Goal: Task Accomplishment & Management: Manage account settings

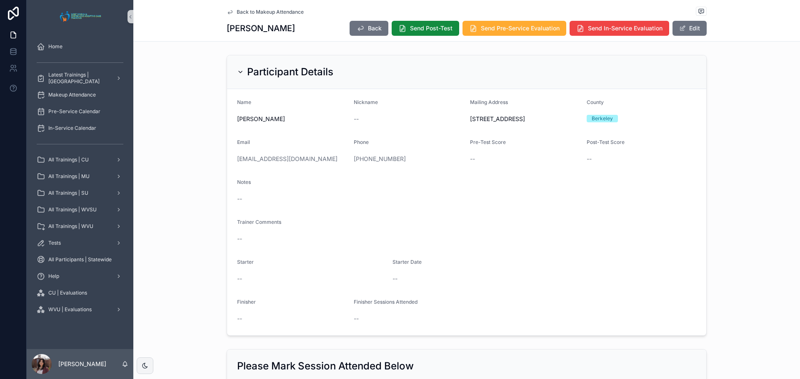
click at [255, 11] on span "Back to Makeup Attendance" at bounding box center [270, 12] width 67 height 7
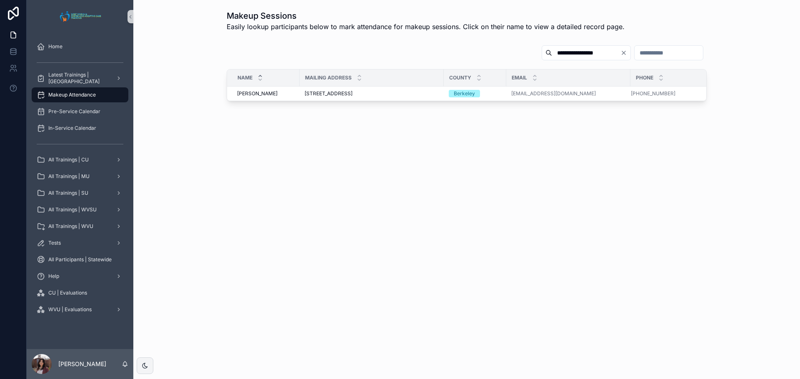
click at [552, 47] on input "**********" at bounding box center [586, 53] width 68 height 12
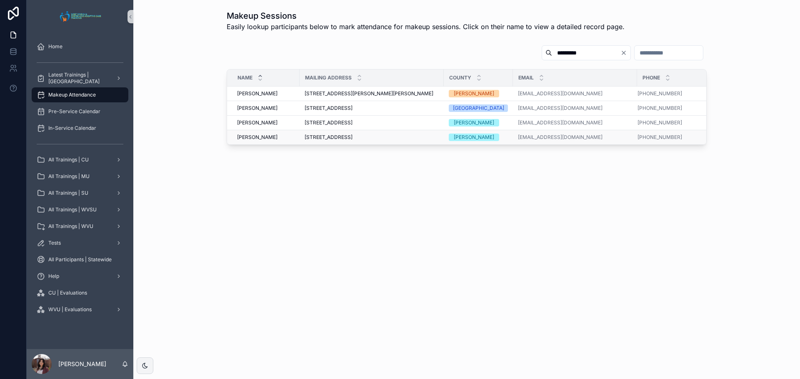
type input "*********"
click at [254, 137] on span "[PERSON_NAME]" at bounding box center [257, 137] width 40 height 7
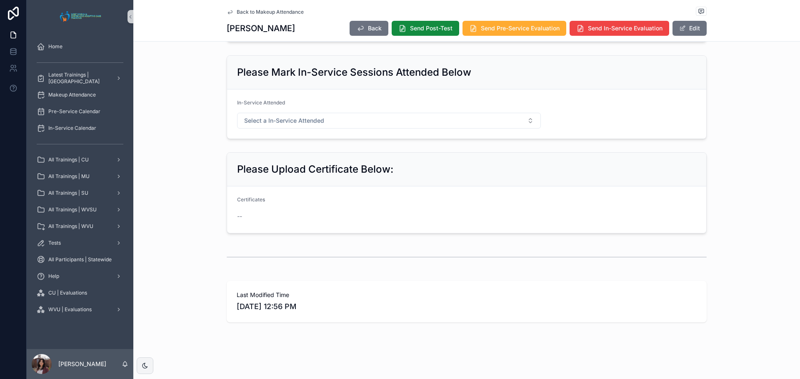
scroll to position [484, 0]
drag, startPoint x: 681, startPoint y: 32, endPoint x: 683, endPoint y: 42, distance: 10.1
click at [681, 31] on button "Edit" at bounding box center [689, 28] width 34 height 15
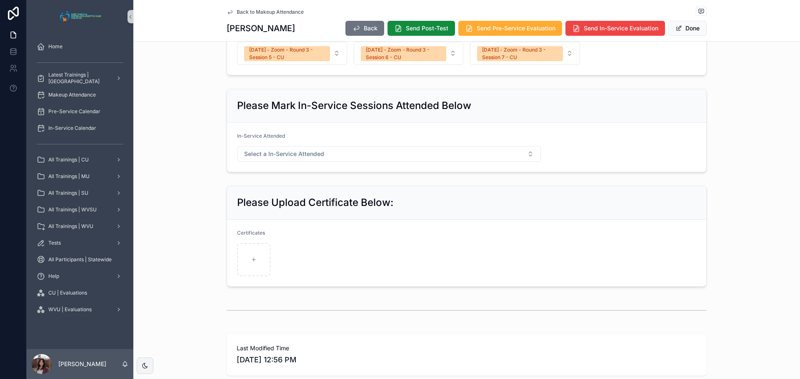
scroll to position [522, 0]
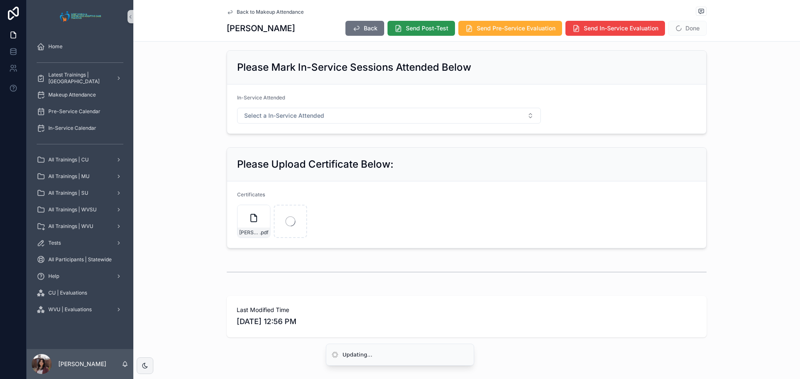
click at [418, 29] on span "Send Post-Test" at bounding box center [427, 28] width 42 height 8
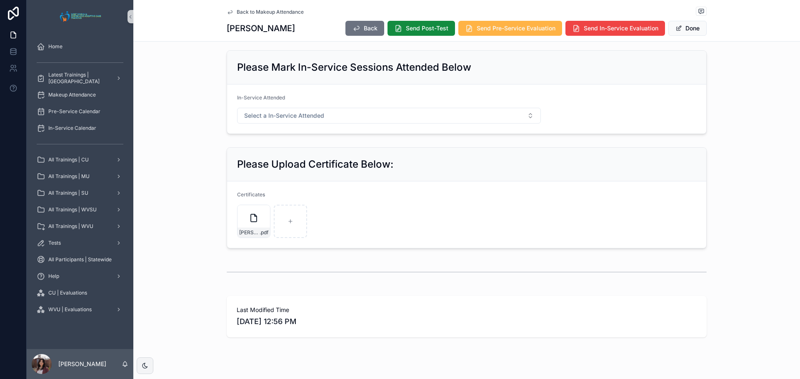
click at [526, 33] on button "Send Pre-Service Evaluation" at bounding box center [510, 28] width 104 height 15
click at [688, 29] on button "Done" at bounding box center [687, 28] width 38 height 15
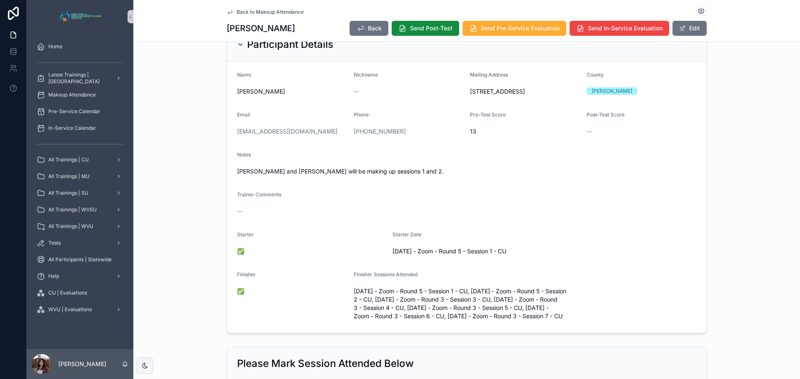
scroll to position [0, 0]
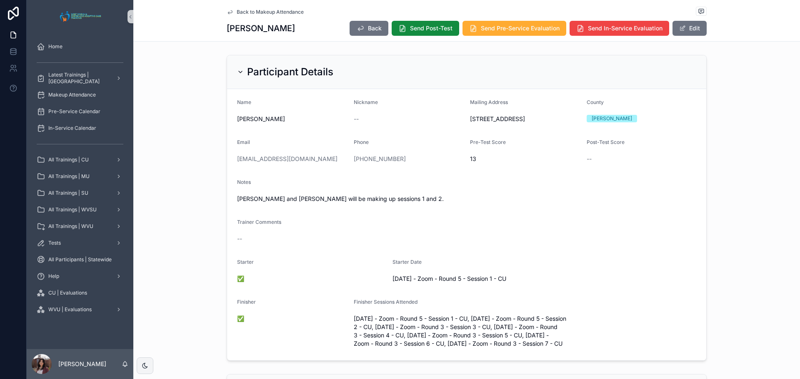
click at [286, 10] on span "Back to Makeup Attendance" at bounding box center [270, 12] width 67 height 7
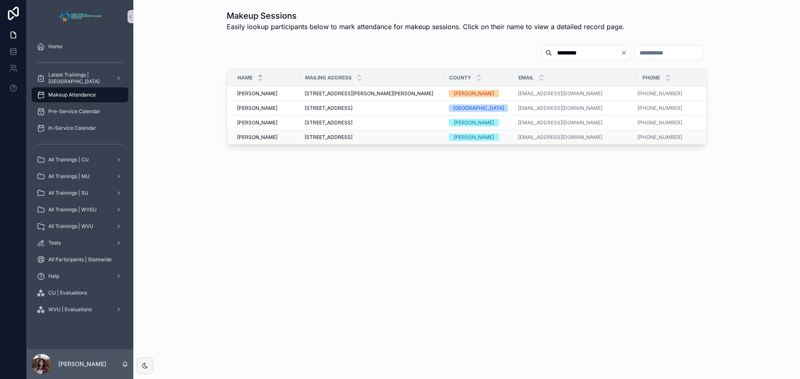
click at [249, 140] on span "[PERSON_NAME]" at bounding box center [257, 137] width 40 height 7
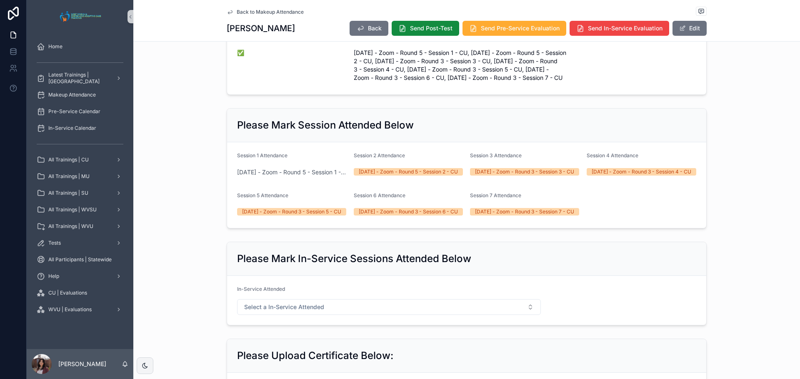
scroll to position [292, 0]
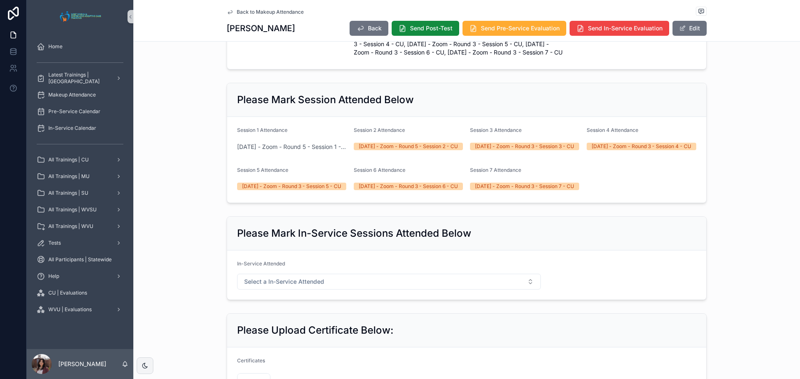
click at [285, 12] on span "Back to Makeup Attendance" at bounding box center [270, 12] width 67 height 7
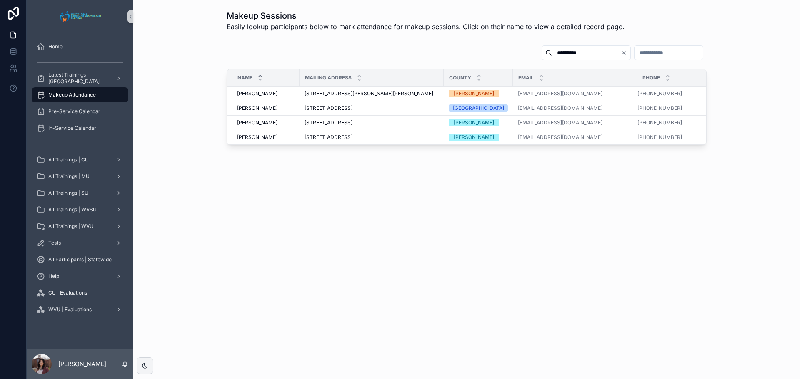
click at [552, 56] on input "*********" at bounding box center [586, 53] width 68 height 12
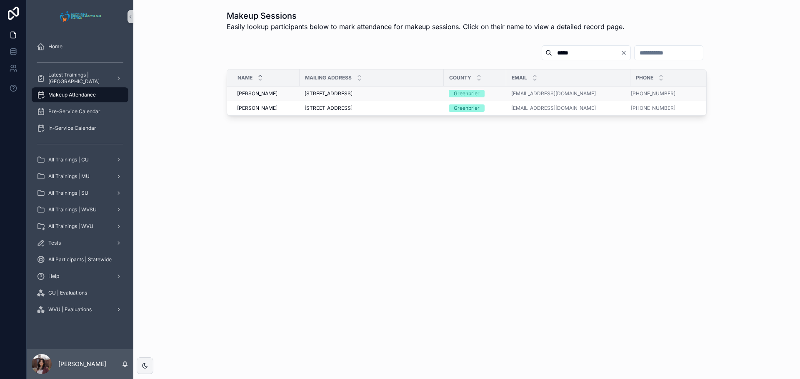
type input "*****"
click at [271, 96] on div "[PERSON_NAME] [PERSON_NAME]" at bounding box center [265, 93] width 57 height 7
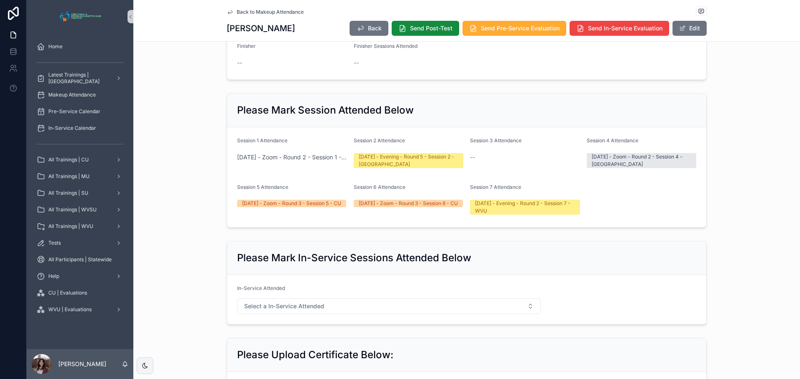
scroll to position [292, 0]
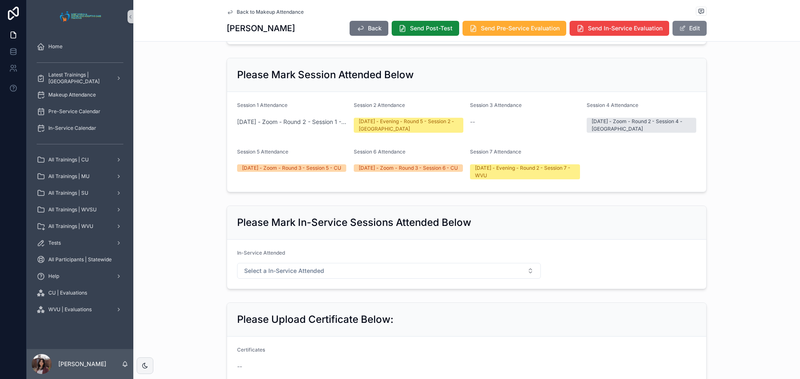
click at [689, 23] on button "Edit" at bounding box center [689, 28] width 34 height 15
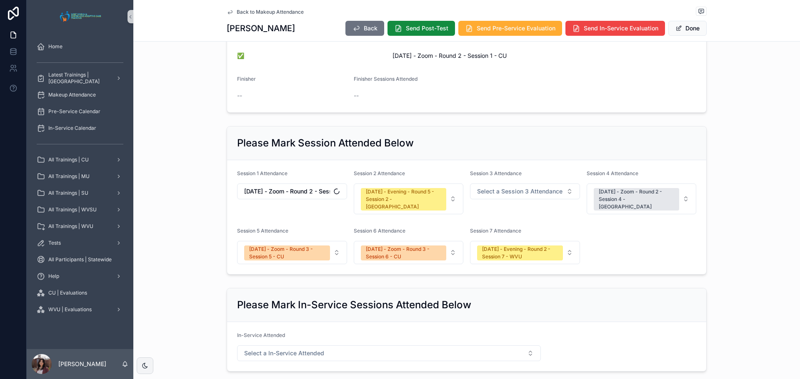
scroll to position [352, 0]
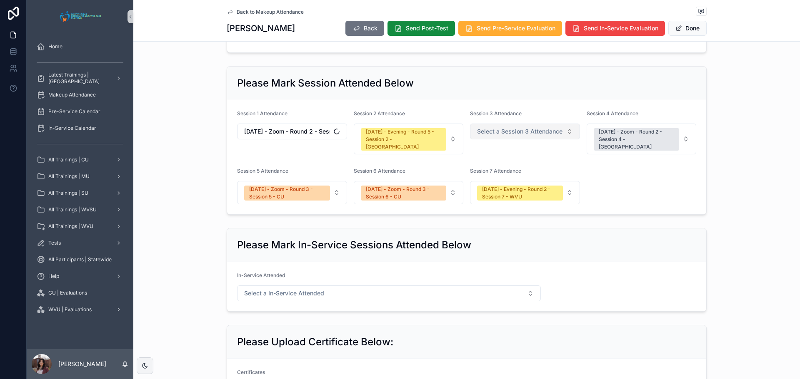
click at [511, 131] on span "Select a Session 3 Attendance" at bounding box center [519, 131] width 85 height 8
type input "*"
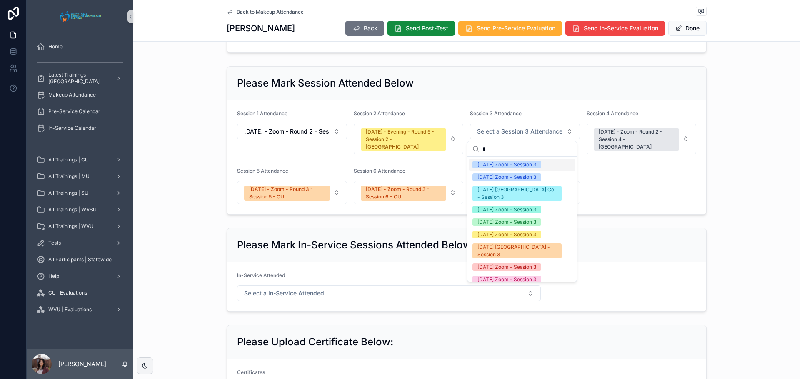
type input "**"
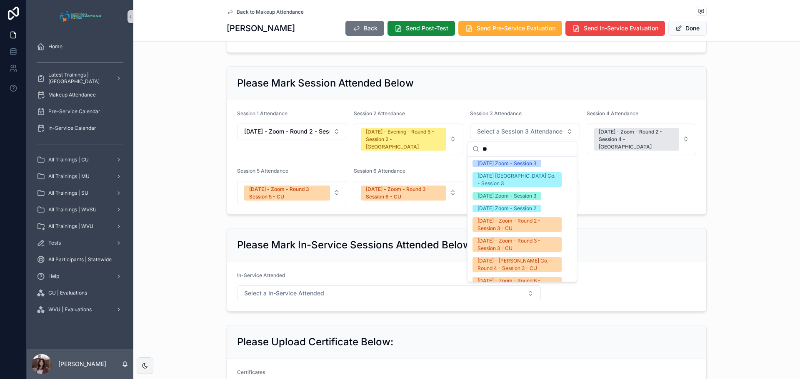
scroll to position [0, 0]
click at [504, 150] on input "**" at bounding box center [526, 149] width 89 height 15
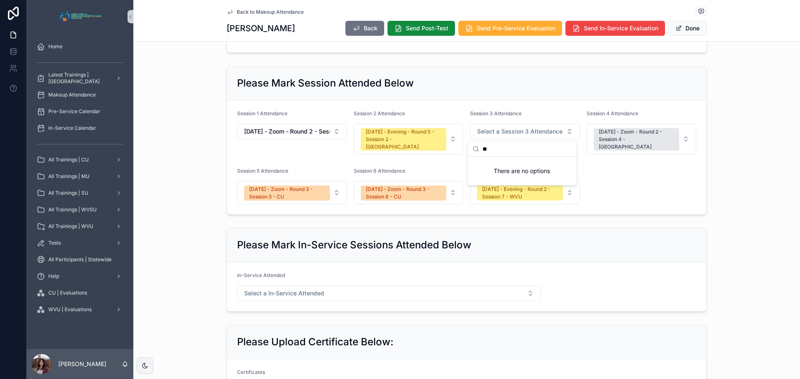
type input "*"
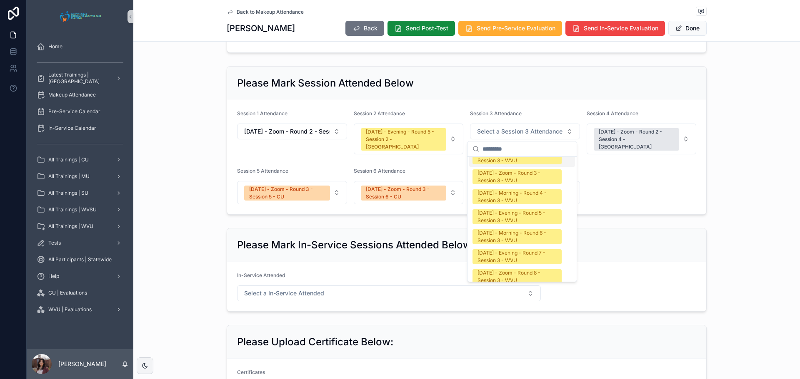
scroll to position [1375, 0]
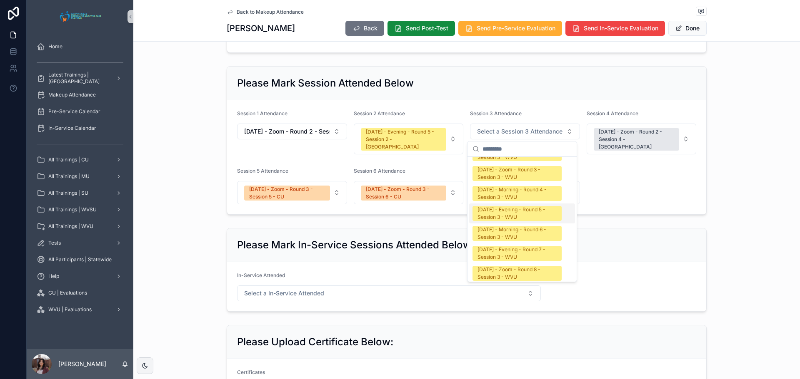
click at [517, 206] on div "[DATE] - Evening - Round 5 - Session 3 - WVU" at bounding box center [516, 213] width 79 height 15
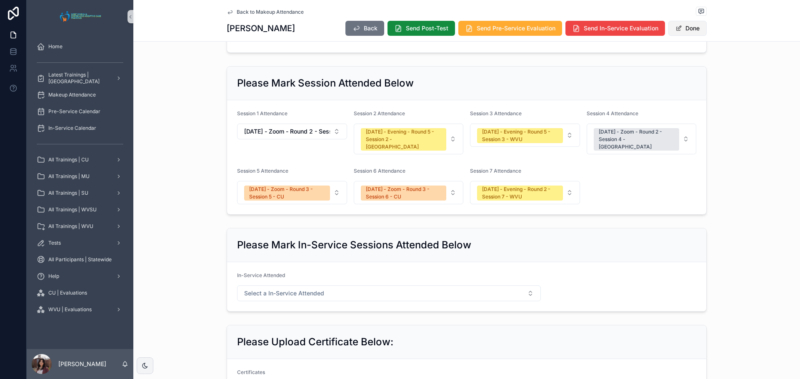
click at [681, 29] on button "Done" at bounding box center [687, 28] width 38 height 15
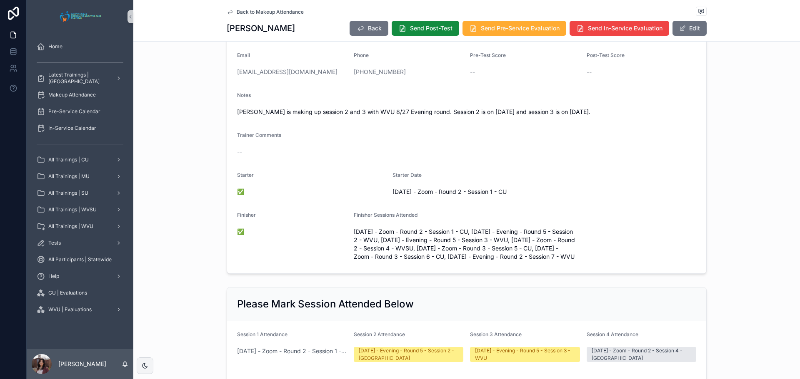
scroll to position [0, 0]
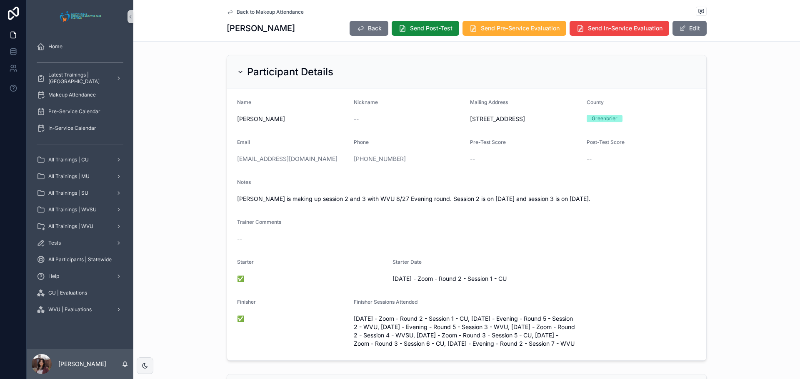
click at [260, 9] on span "Back to Makeup Attendance" at bounding box center [270, 12] width 67 height 7
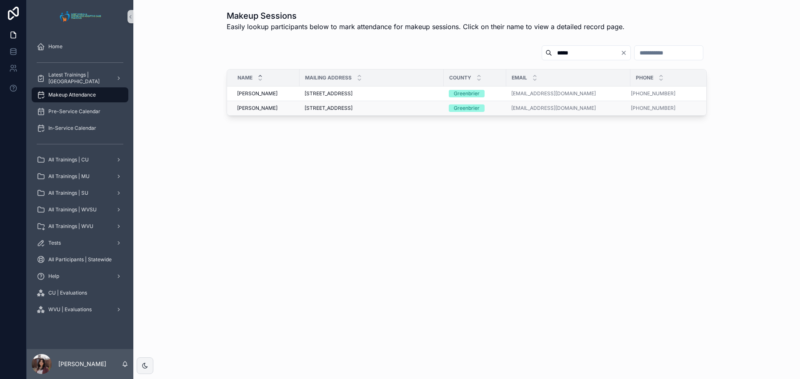
click at [250, 108] on span "[PERSON_NAME]" at bounding box center [257, 108] width 40 height 7
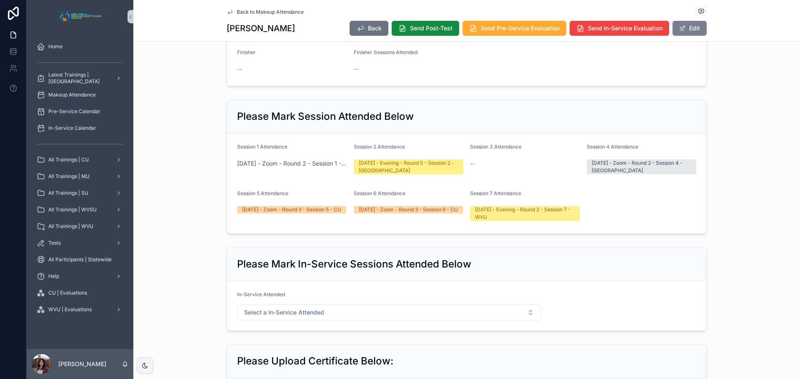
click at [686, 30] on button "Edit" at bounding box center [689, 28] width 34 height 15
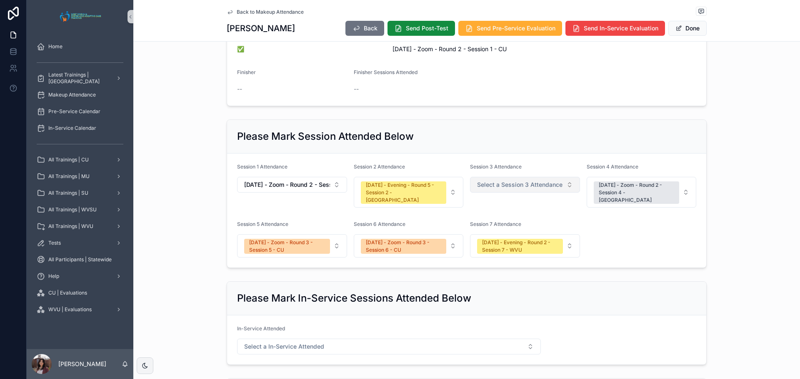
click at [494, 182] on span "Select a Session 3 Attendance" at bounding box center [519, 185] width 85 height 8
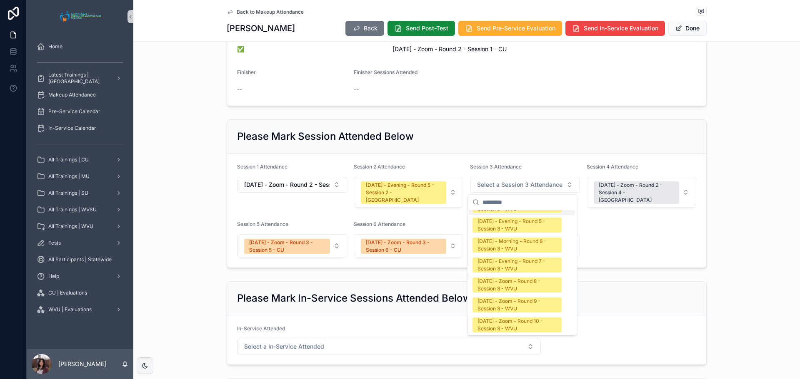
scroll to position [1375, 0]
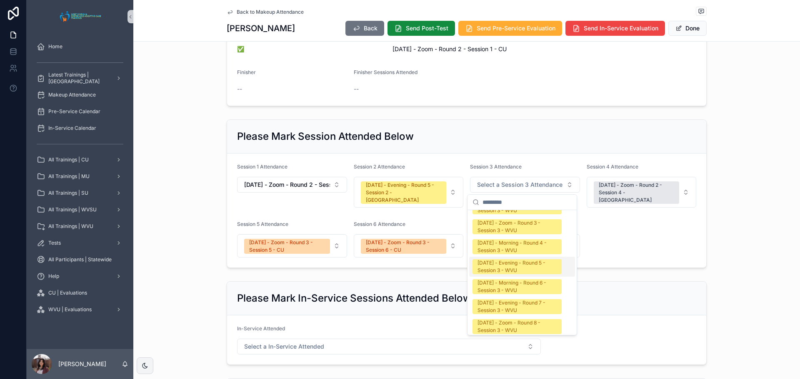
click at [543, 259] on div "[DATE] - Evening - Round 5 - Session 3 - WVU" at bounding box center [516, 266] width 79 height 15
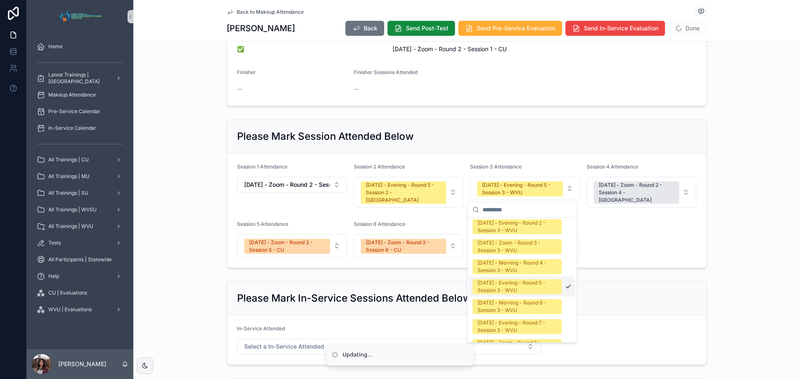
scroll to position [1387, 0]
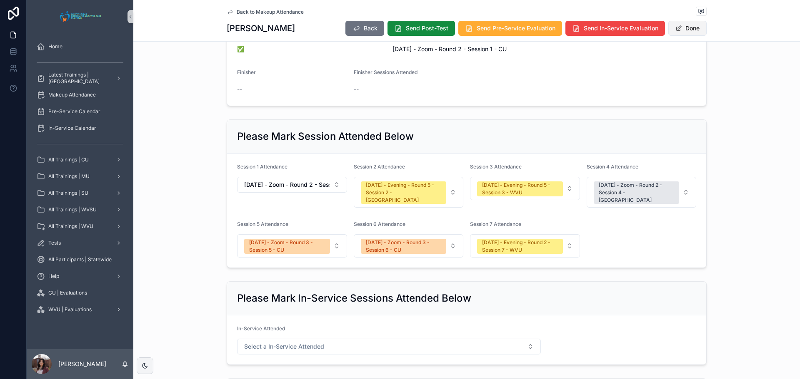
click at [687, 32] on button "Done" at bounding box center [687, 28] width 38 height 15
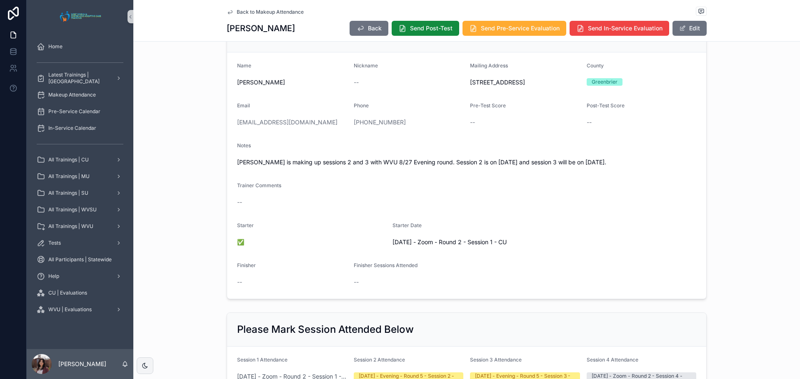
scroll to position [0, 0]
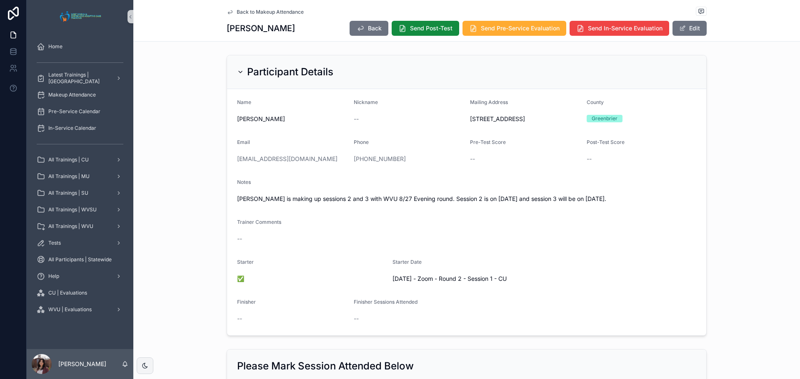
click at [273, 9] on span "Back to Makeup Attendance" at bounding box center [270, 12] width 67 height 7
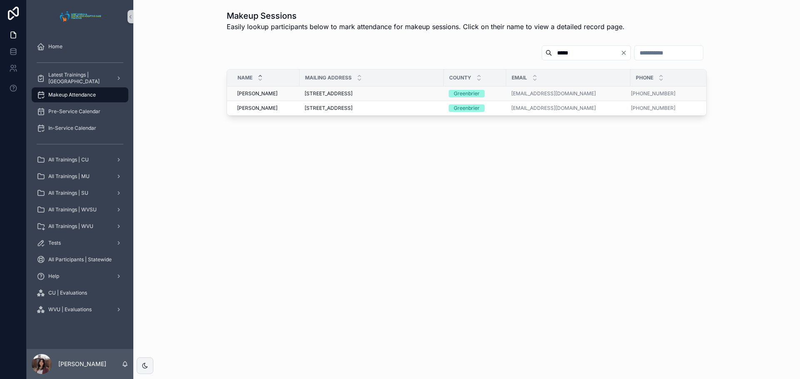
click at [248, 96] on span "[PERSON_NAME]" at bounding box center [257, 93] width 40 height 7
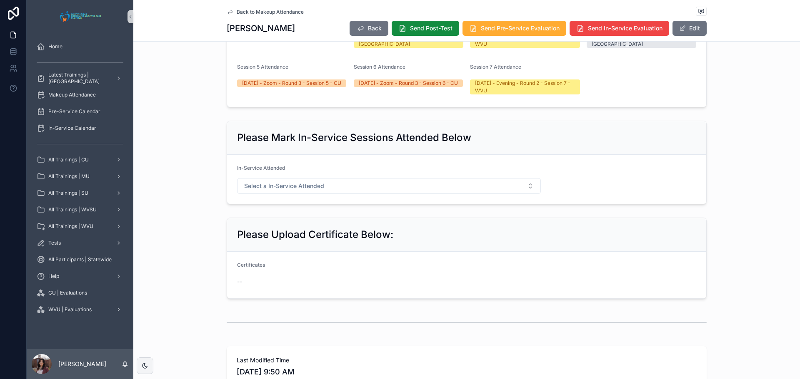
scroll to position [417, 0]
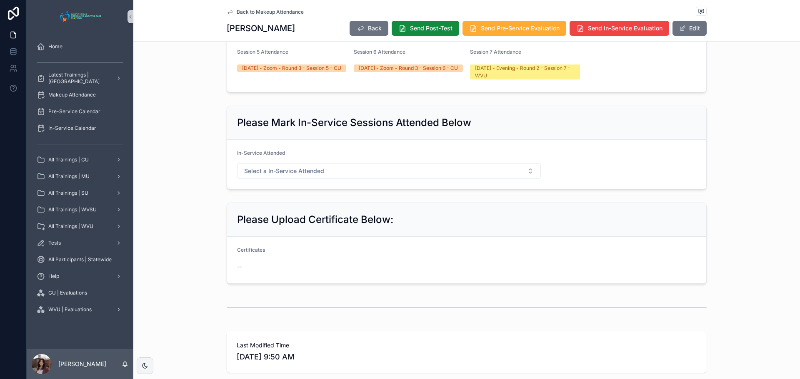
click at [280, 11] on span "Back to Makeup Attendance" at bounding box center [270, 12] width 67 height 7
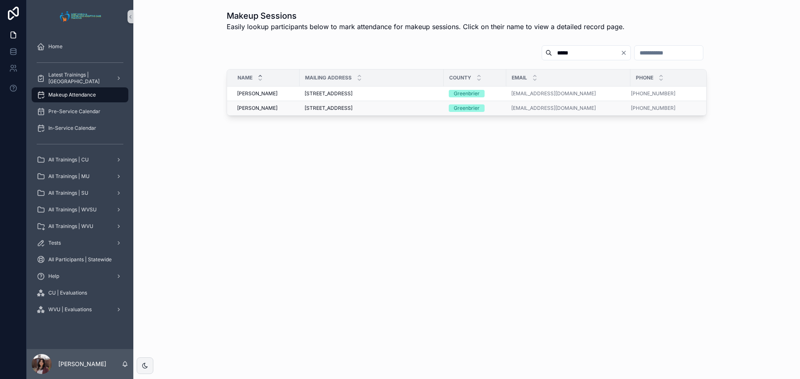
click at [243, 110] on span "[PERSON_NAME]" at bounding box center [257, 108] width 40 height 7
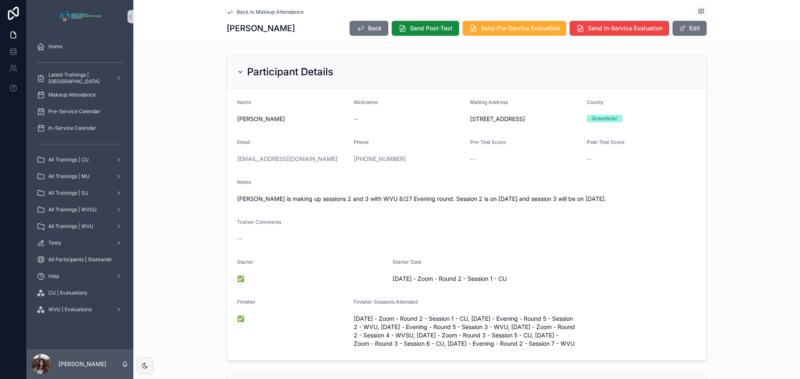
click at [266, 13] on span "Back to Makeup Attendance" at bounding box center [270, 12] width 67 height 7
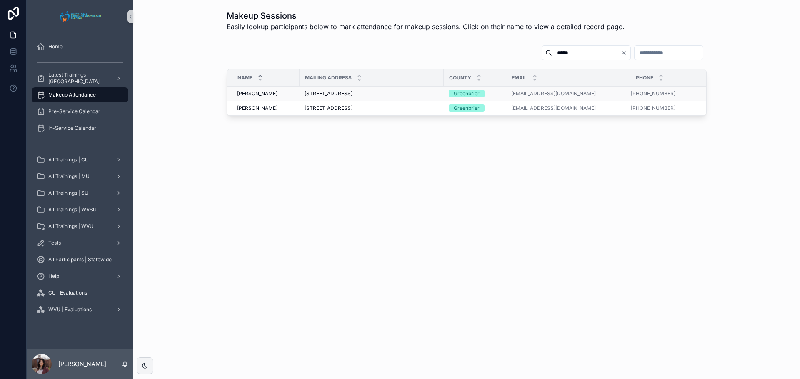
click at [256, 94] on span "[PERSON_NAME]" at bounding box center [257, 93] width 40 height 7
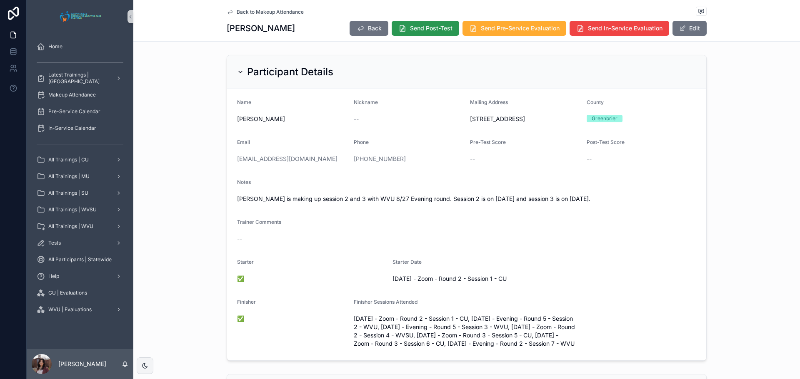
click at [434, 27] on span "Send Post-Test" at bounding box center [431, 28] width 42 height 8
click at [493, 29] on span "Send Pre-Service Evaluation" at bounding box center [520, 28] width 79 height 8
click at [264, 10] on span "Back to Makeup Attendance" at bounding box center [270, 12] width 67 height 7
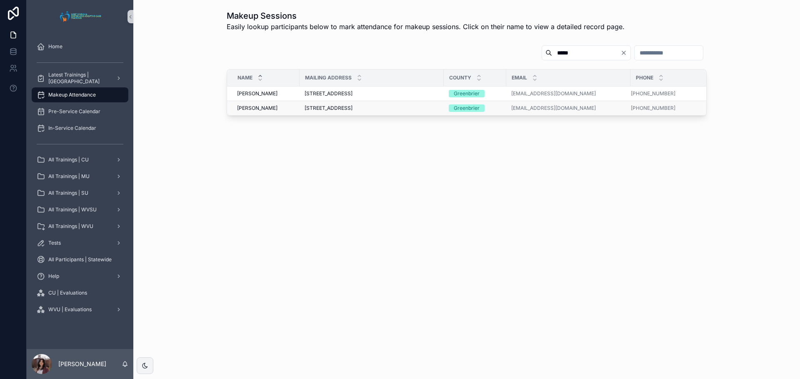
click at [247, 110] on span "[PERSON_NAME]" at bounding box center [257, 108] width 40 height 7
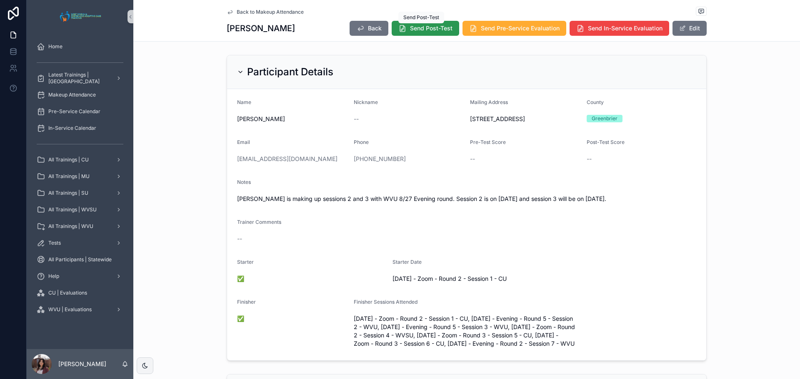
click at [410, 25] on span "Send Post-Test" at bounding box center [431, 28] width 42 height 8
click at [498, 30] on span "Send Pre-Service Evaluation" at bounding box center [520, 28] width 79 height 8
drag, startPoint x: 679, startPoint y: 31, endPoint x: 482, endPoint y: 94, distance: 207.3
click at [680, 31] on span "scrollable content" at bounding box center [682, 28] width 7 height 7
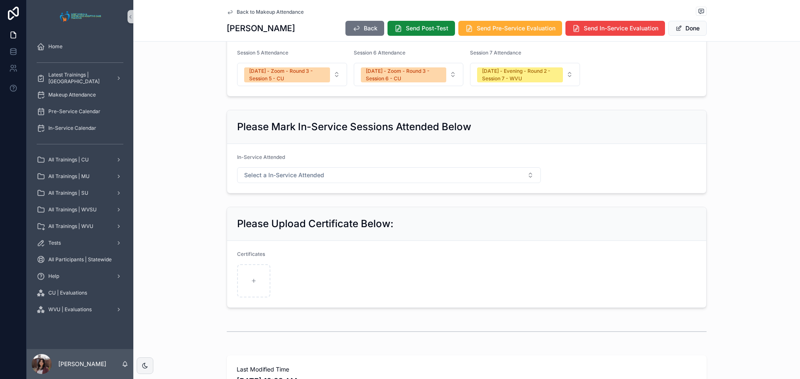
scroll to position [500, 0]
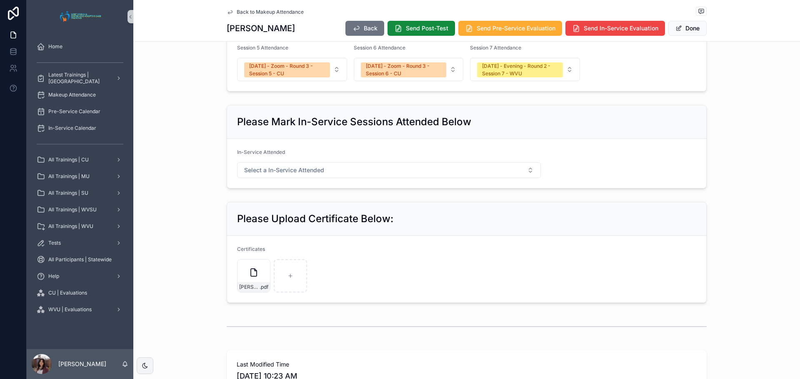
click at [687, 33] on button "Done" at bounding box center [687, 28] width 38 height 15
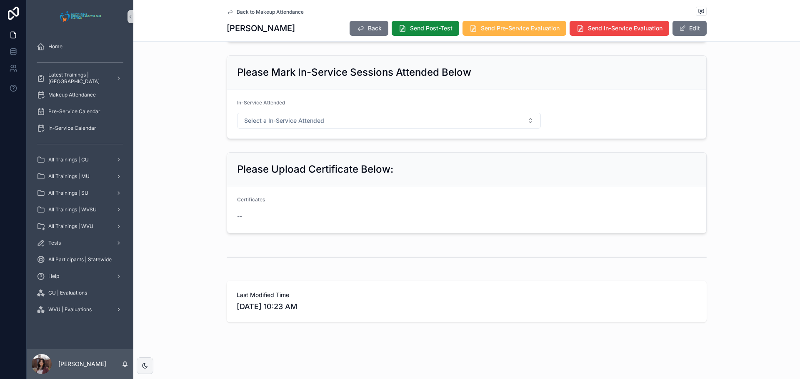
scroll to position [440, 0]
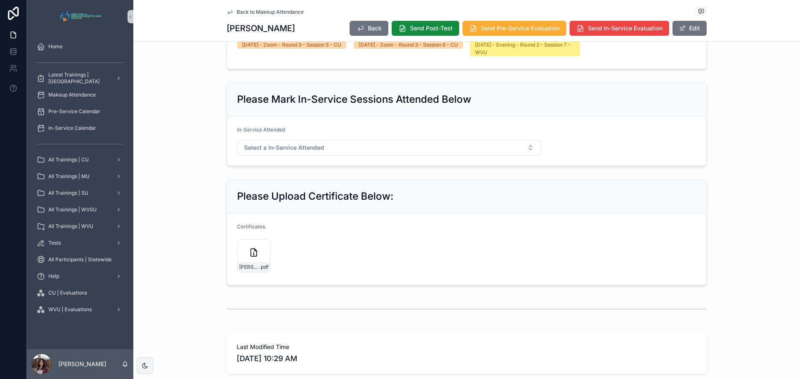
click at [269, 10] on span "Back to Makeup Attendance" at bounding box center [270, 12] width 67 height 7
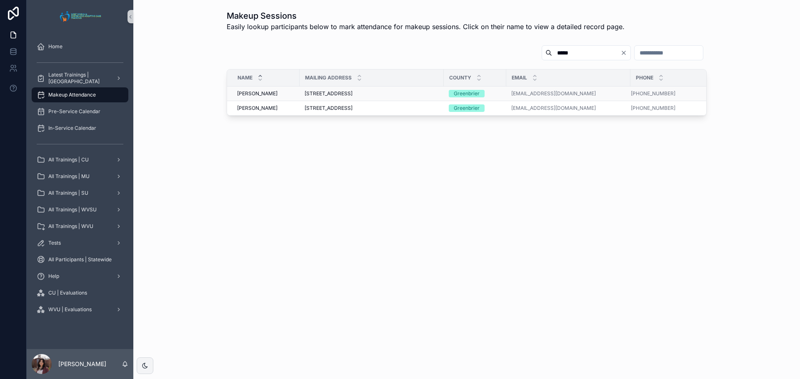
click at [263, 94] on span "[PERSON_NAME]" at bounding box center [257, 93] width 40 height 7
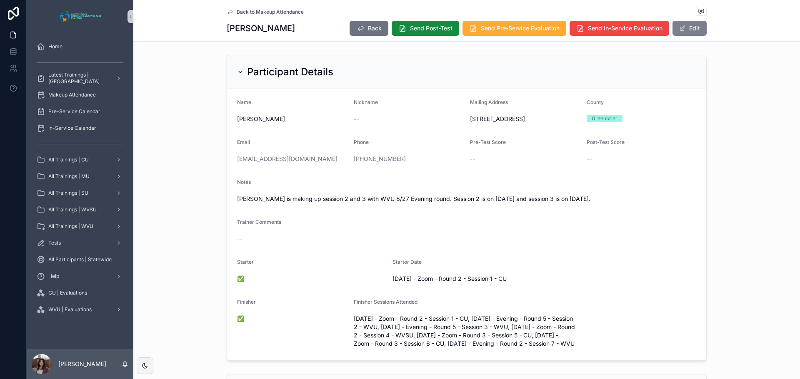
click at [689, 32] on button "Edit" at bounding box center [689, 28] width 34 height 15
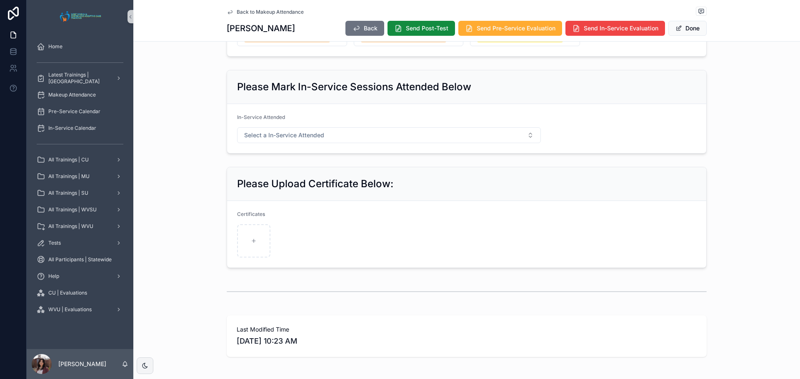
scroll to position [570, 0]
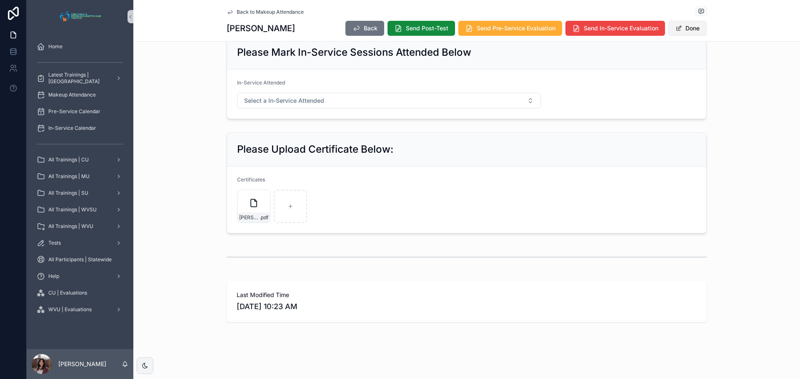
click at [687, 34] on button "Done" at bounding box center [687, 28] width 38 height 15
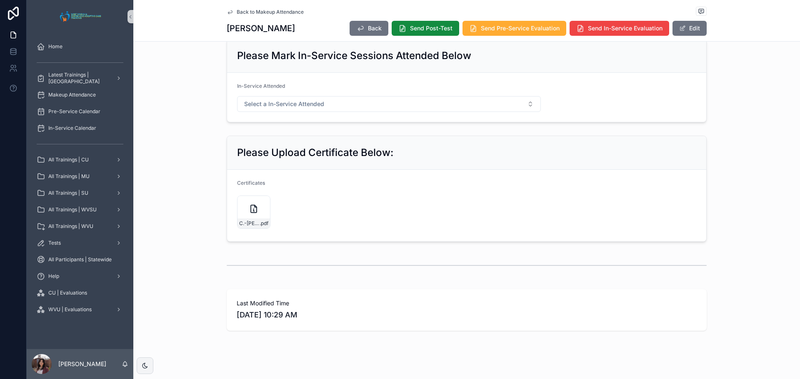
scroll to position [507, 0]
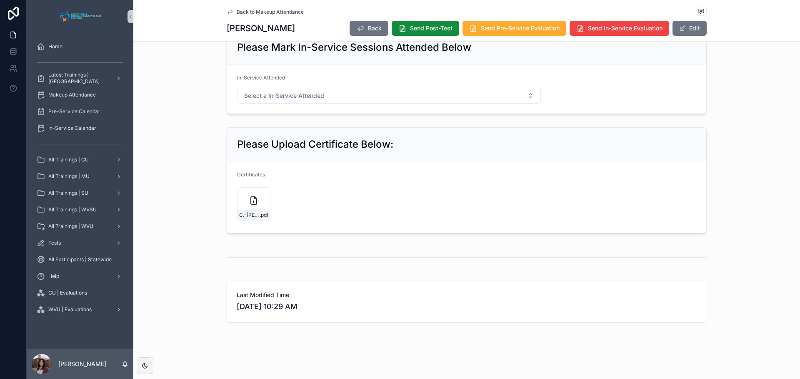
click at [267, 15] on span "Back to Makeup Attendance" at bounding box center [270, 12] width 67 height 7
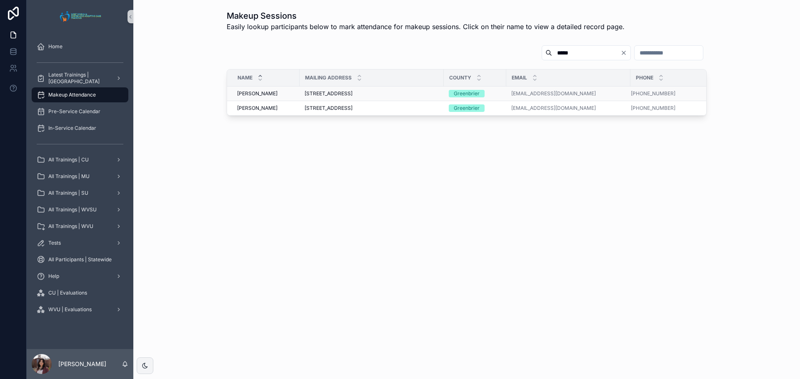
click at [255, 93] on span "[PERSON_NAME]" at bounding box center [257, 93] width 40 height 7
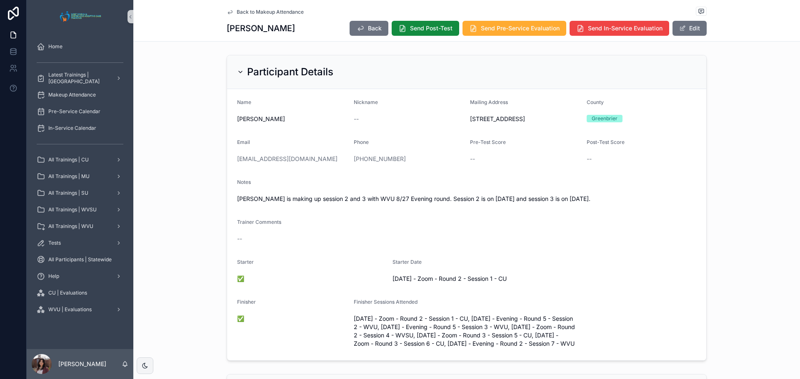
click at [237, 9] on span "Back to Makeup Attendance" at bounding box center [270, 12] width 67 height 7
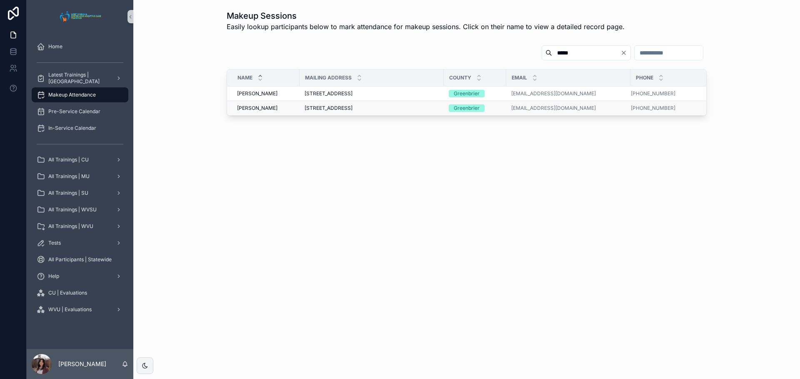
click at [259, 111] on span "[PERSON_NAME]" at bounding box center [257, 108] width 40 height 7
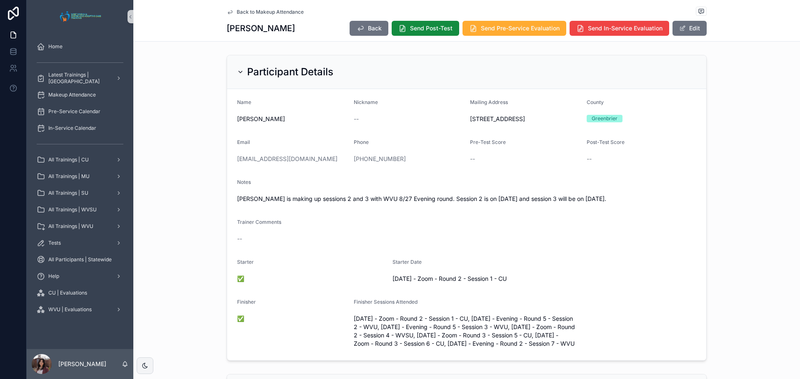
click at [262, 10] on span "Back to Makeup Attendance" at bounding box center [270, 12] width 67 height 7
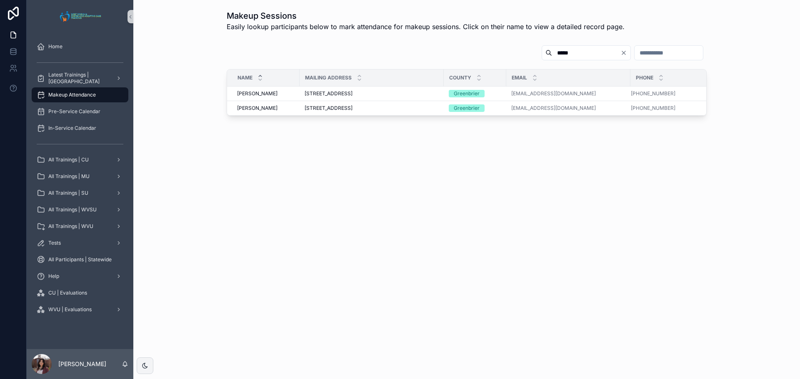
click at [218, 297] on div "Makeup Sessions Easily lookup participants below to mark attendance for makeup …" at bounding box center [466, 189] width 666 height 379
click at [620, 55] on icon "Clear" at bounding box center [623, 53] width 7 height 7
click at [562, 55] on input "scrollable content" at bounding box center [596, 53] width 68 height 12
type input "*******"
click at [247, 92] on span "[PERSON_NAME]" at bounding box center [257, 93] width 40 height 7
